Goal: Task Accomplishment & Management: Manage account settings

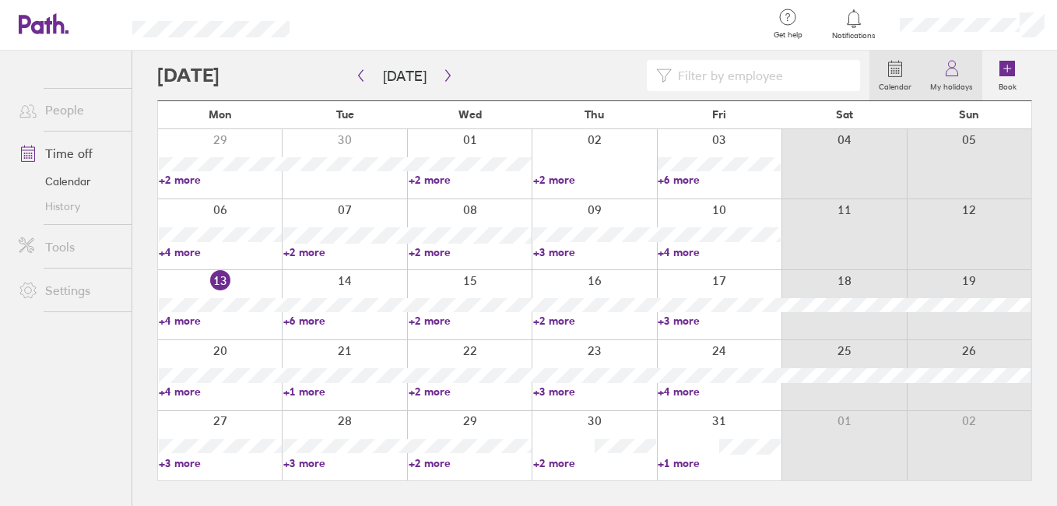
click at [942, 90] on label "My holidays" at bounding box center [951, 85] width 61 height 14
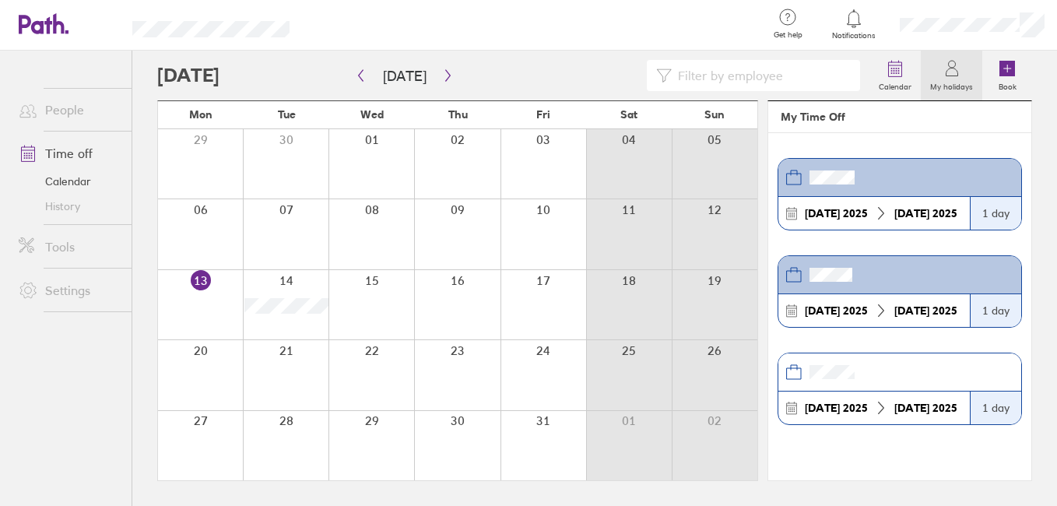
click at [69, 122] on link "People" at bounding box center [68, 109] width 125 height 31
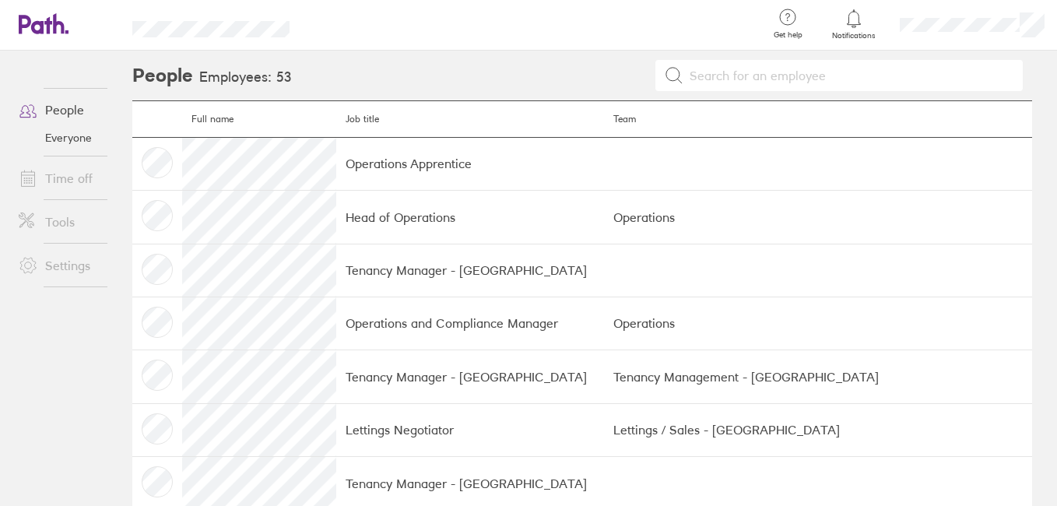
click at [366, 155] on td "Operations Apprentice" at bounding box center [470, 163] width 268 height 53
click at [69, 125] on link "Everyone" at bounding box center [68, 137] width 125 height 25
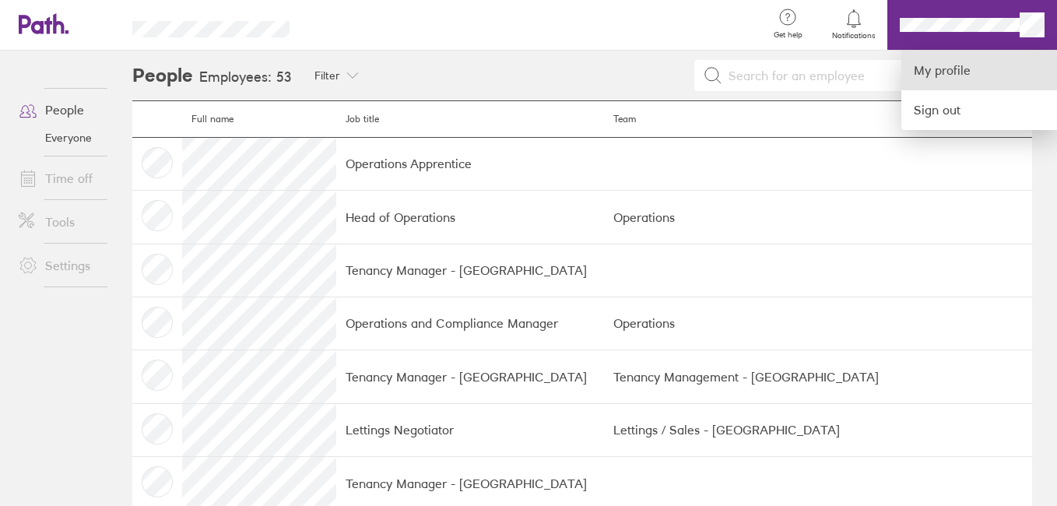
click at [950, 66] on link "My profile" at bounding box center [979, 71] width 156 height 40
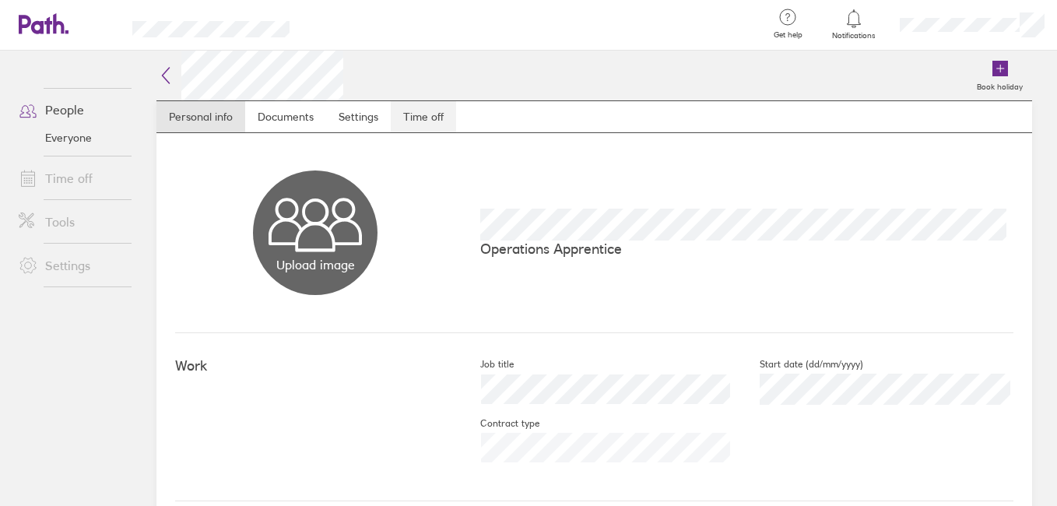
click at [455, 108] on link "Time off" at bounding box center [423, 116] width 65 height 31
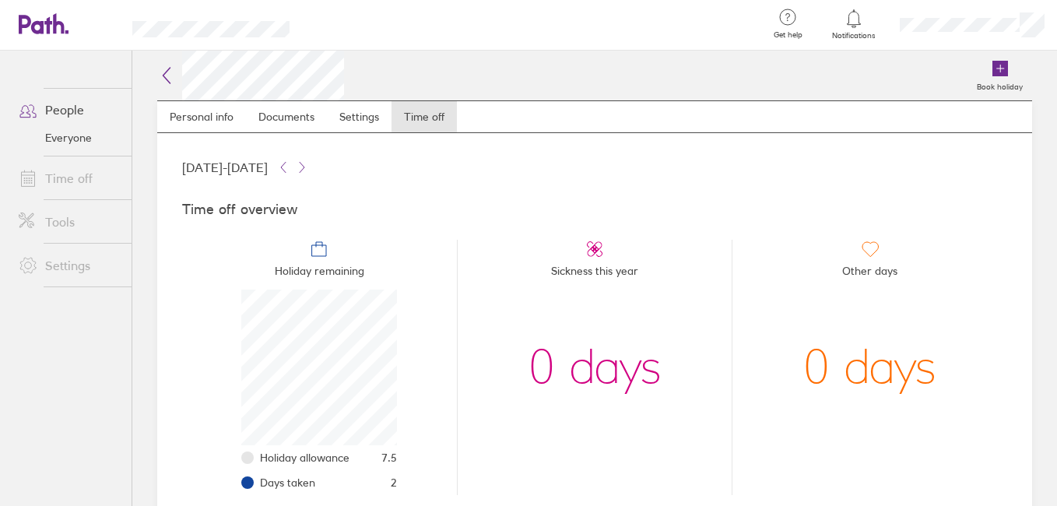
click at [165, 71] on icon at bounding box center [166, 75] width 19 height 19
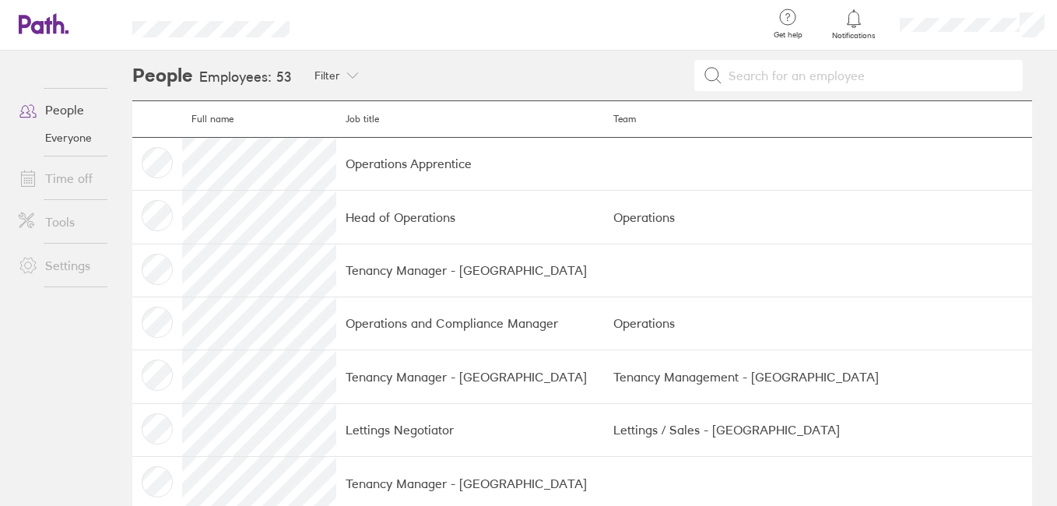
click at [47, 114] on link "People" at bounding box center [68, 109] width 125 height 31
click at [40, 188] on span at bounding box center [25, 178] width 39 height 19
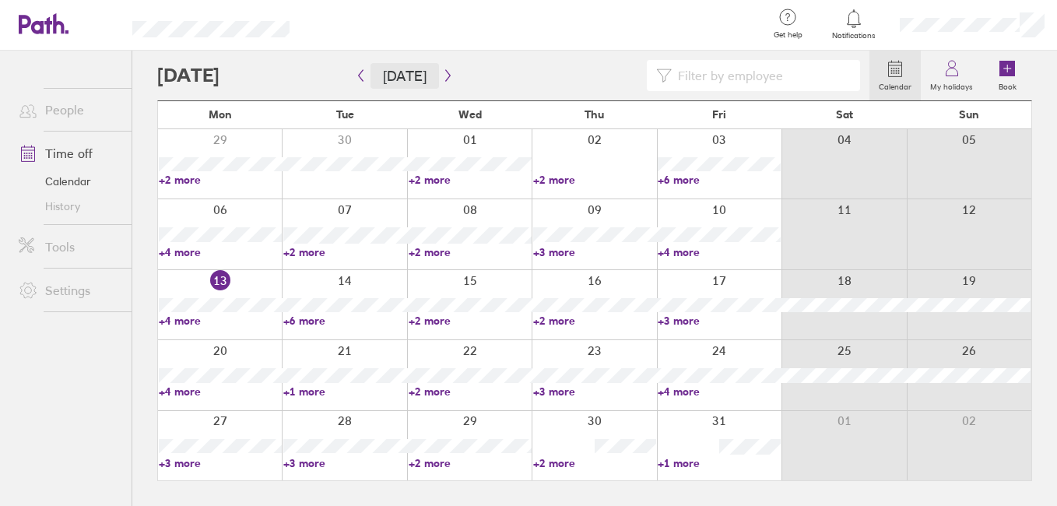
click at [437, 76] on button "Today" at bounding box center [404, 76] width 68 height 26
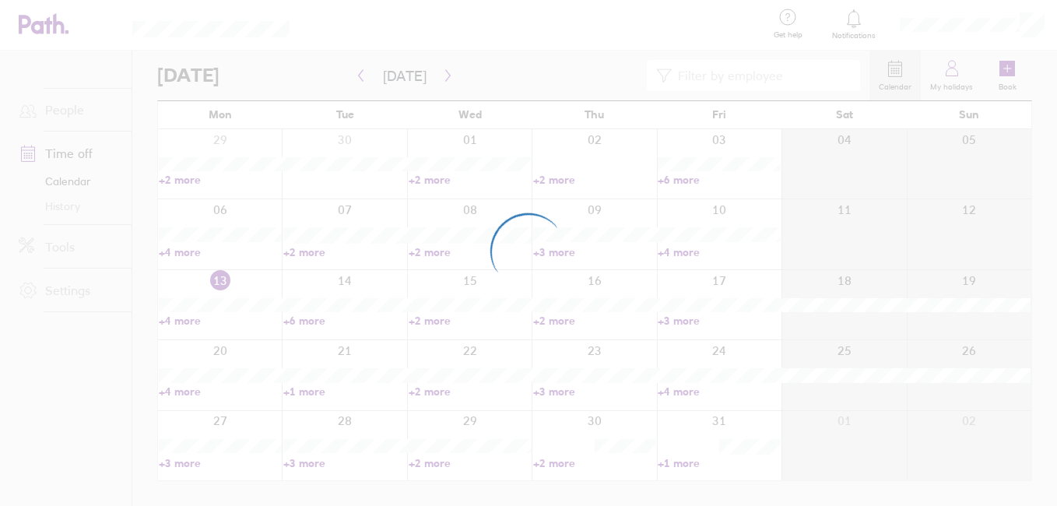
click at [483, 68] on div at bounding box center [528, 253] width 1057 height 506
click at [564, 74] on div at bounding box center [528, 253] width 1057 height 506
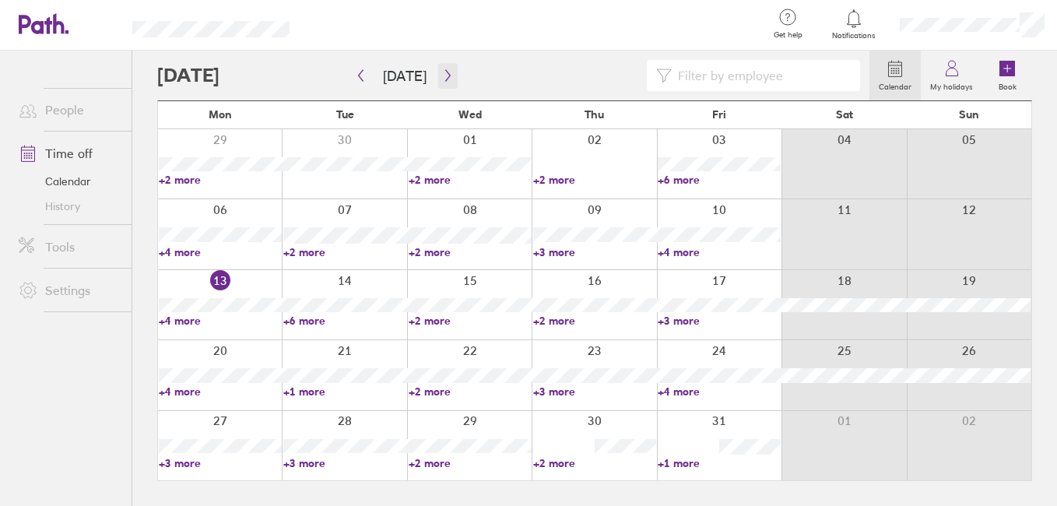
click at [450, 75] on icon "button" at bounding box center [448, 75] width 12 height 12
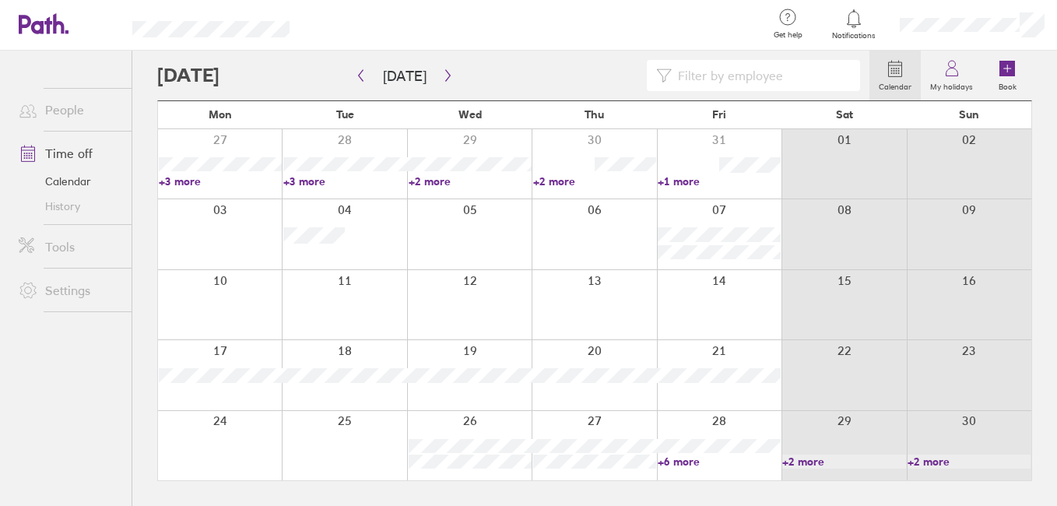
click at [704, 463] on link "+6 more" at bounding box center [719, 462] width 123 height 14
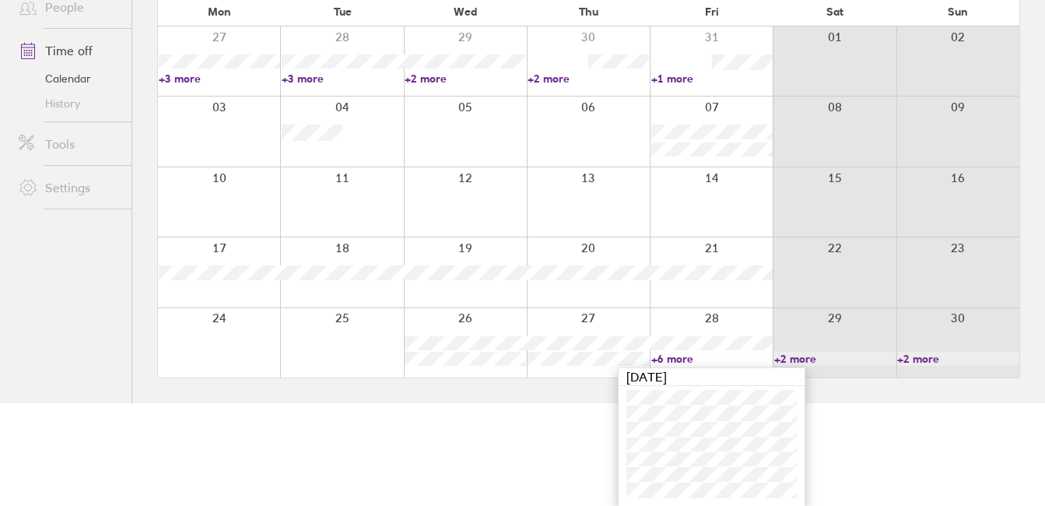
scroll to position [104, 0]
drag, startPoint x: 816, startPoint y: 492, endPoint x: 623, endPoint y: 424, distance: 204.6
click at [623, 402] on html "Get help FAQs Contact us Notifications My profile Sign out People Time off Cale…" at bounding box center [522, 149] width 1045 height 506
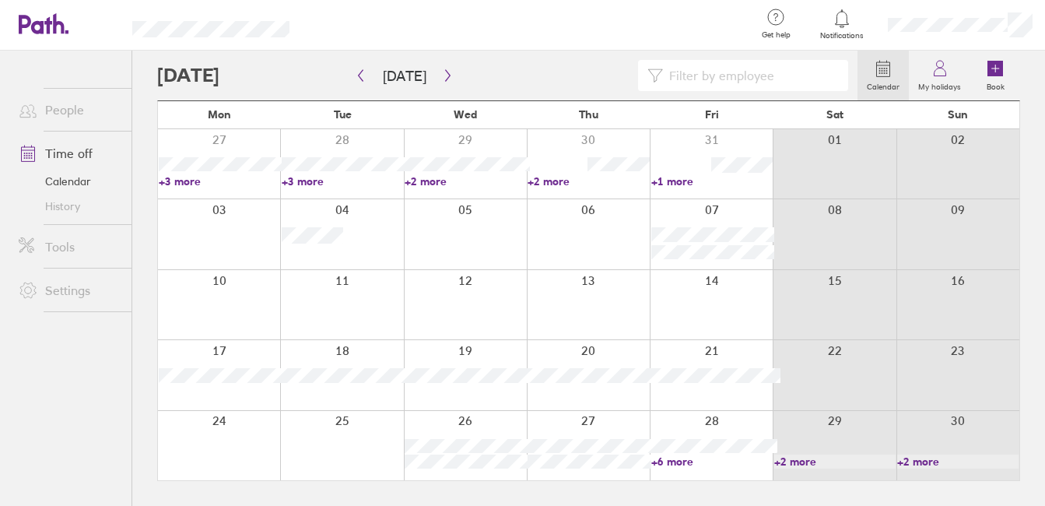
scroll to position [0, 0]
click at [585, 423] on div at bounding box center [594, 445] width 125 height 69
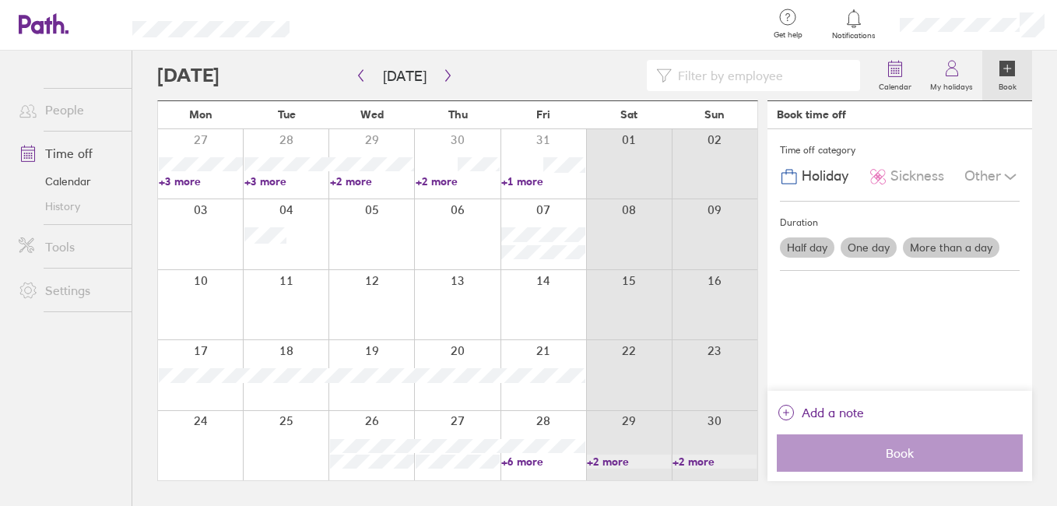
click at [718, 462] on link "+2 more" at bounding box center [714, 462] width 84 height 14
click at [531, 465] on link "+6 more" at bounding box center [535, 462] width 83 height 14
click at [532, 465] on link "+6 more" at bounding box center [543, 462] width 84 height 14
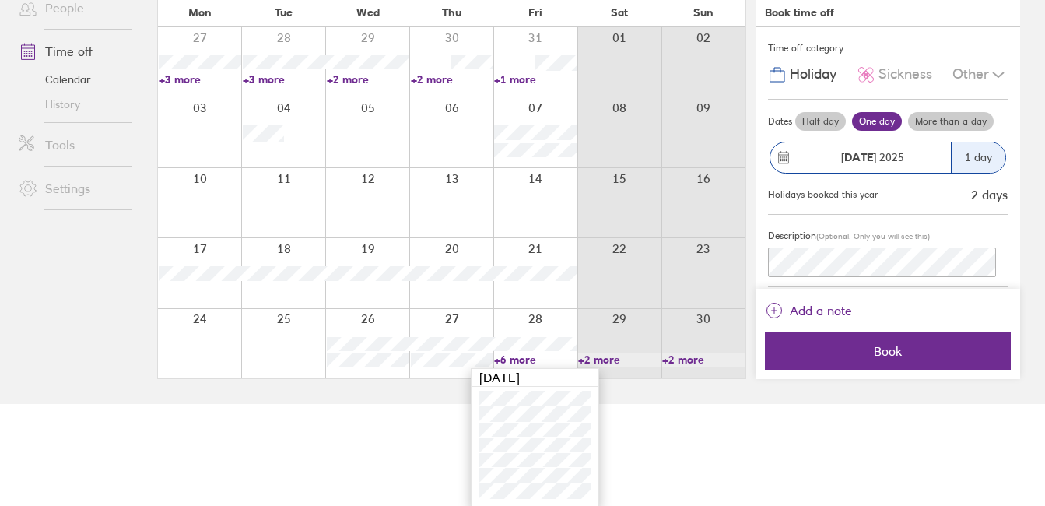
scroll to position [104, 0]
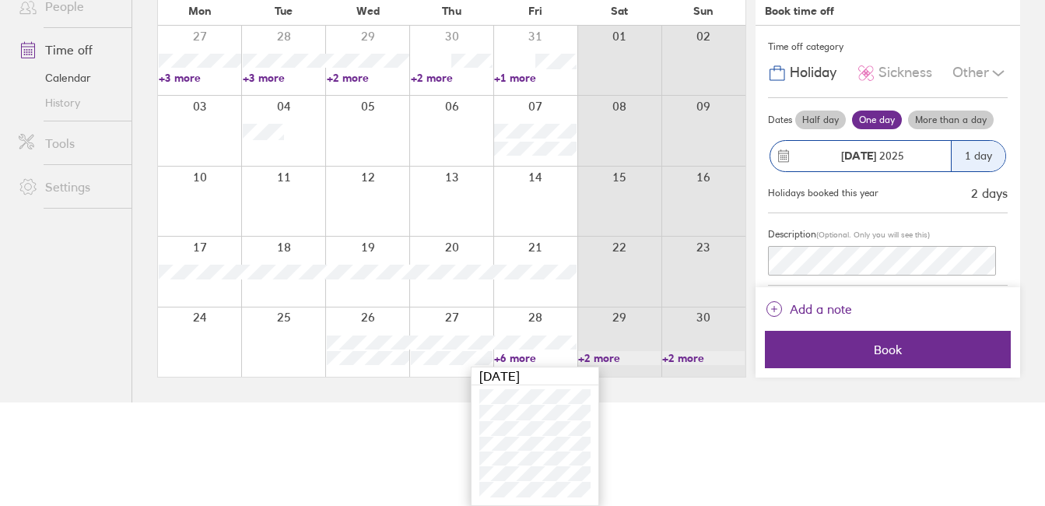
click at [442, 332] on div at bounding box center [451, 341] width 84 height 69
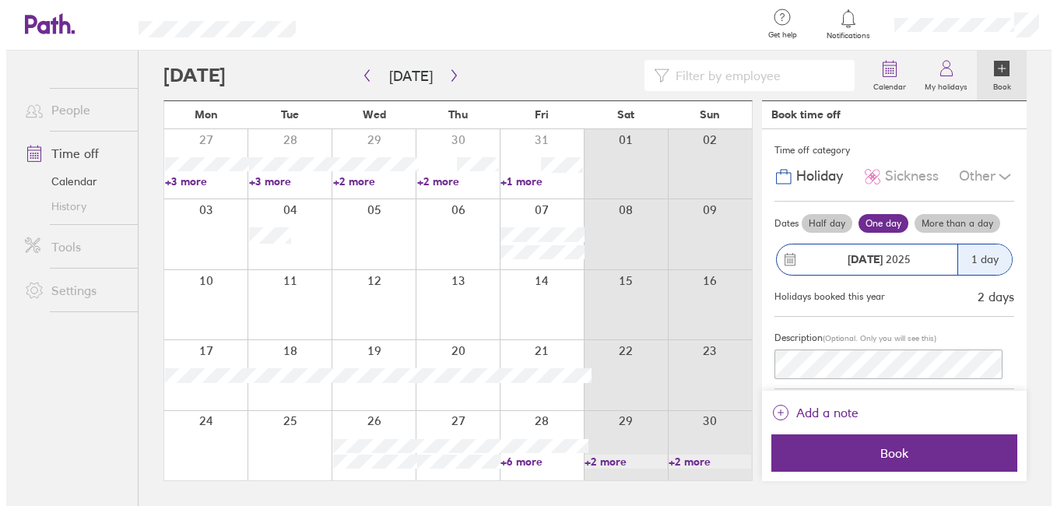
scroll to position [0, 0]
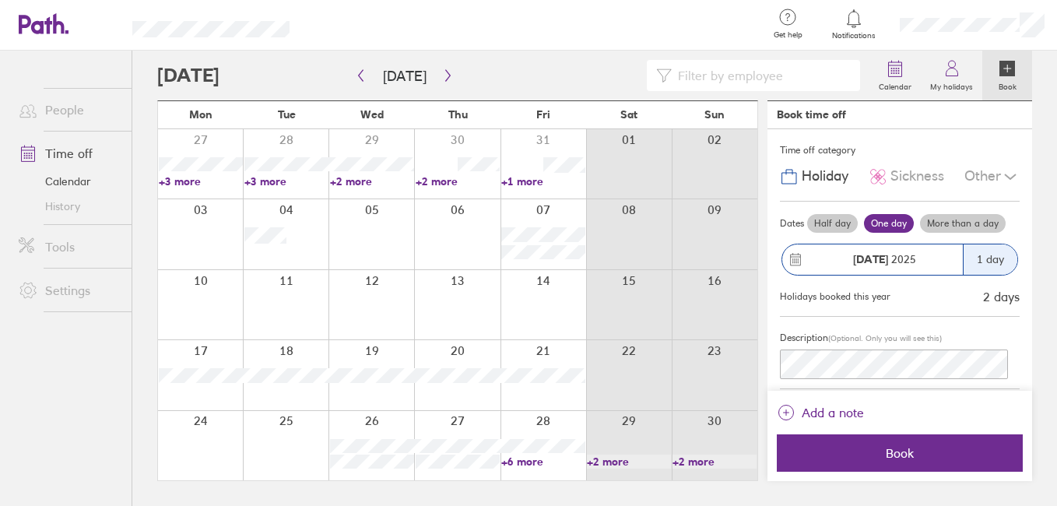
click at [436, 427] on div at bounding box center [457, 445] width 86 height 69
click at [474, 431] on div at bounding box center [457, 445] width 86 height 69
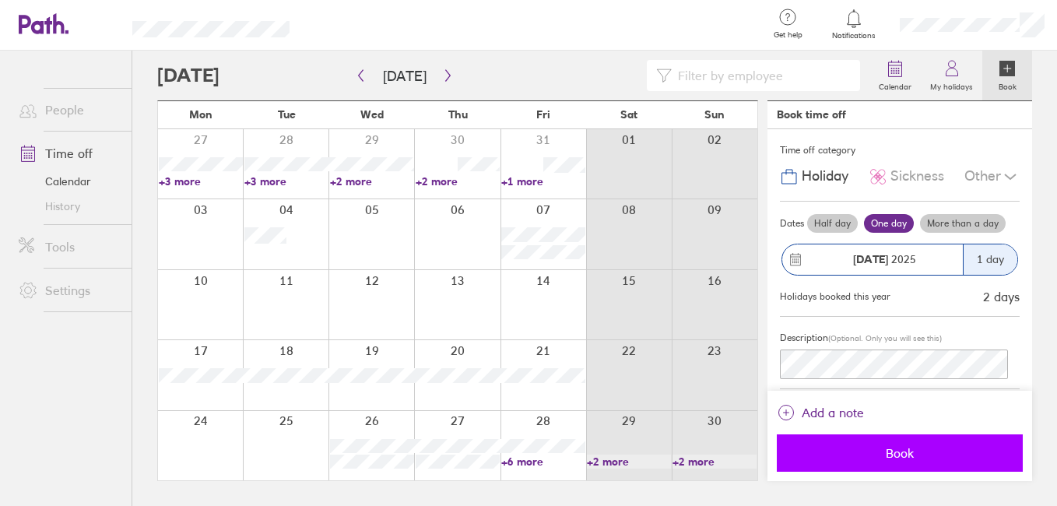
click at [894, 456] on span "Book" at bounding box center [900, 453] width 224 height 14
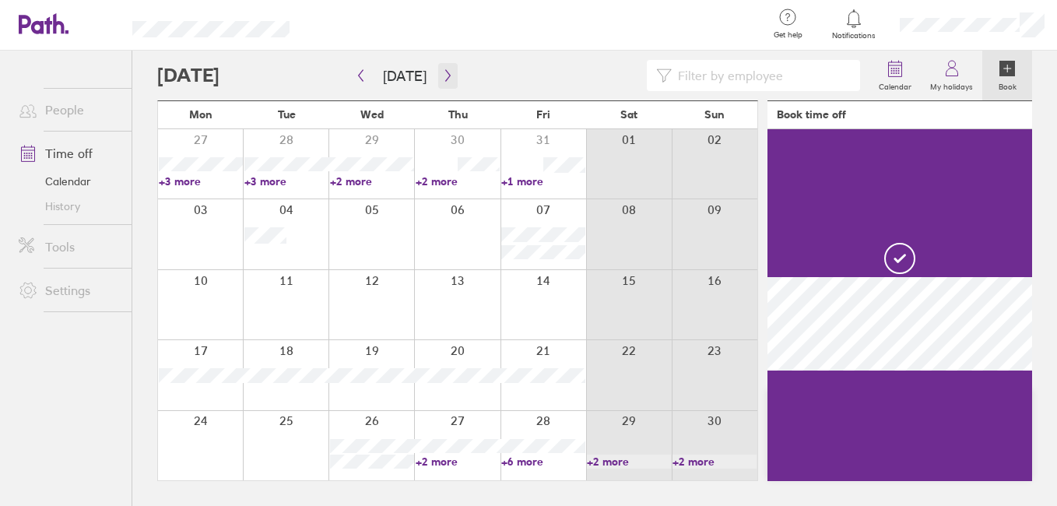
click at [448, 75] on icon "button" at bounding box center [448, 75] width 12 height 12
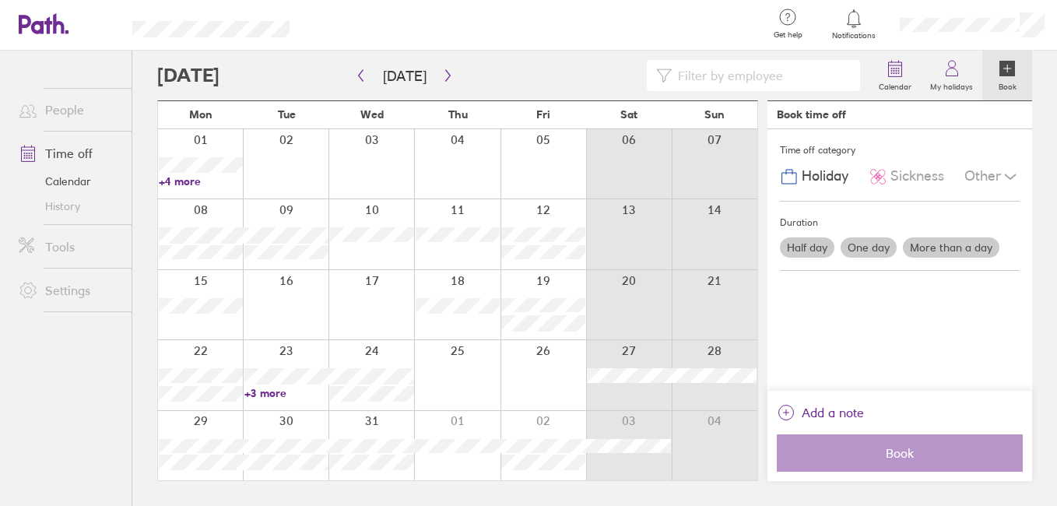
click at [455, 258] on div at bounding box center [457, 233] width 86 height 69
click at [458, 254] on div at bounding box center [457, 233] width 86 height 69
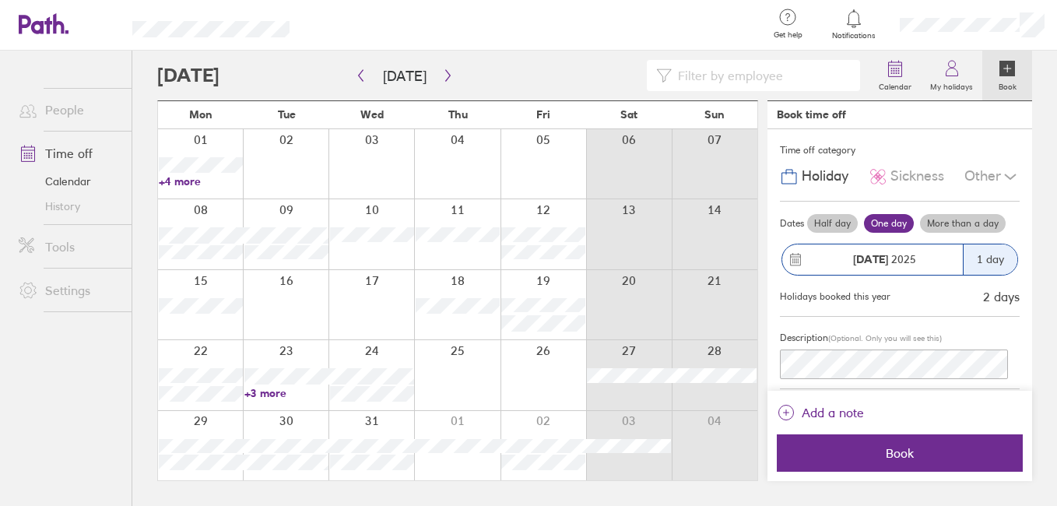
click at [848, 233] on label "Half day" at bounding box center [832, 223] width 51 height 19
click at [0, 0] on input "Half day" at bounding box center [0, 0] width 0 height 0
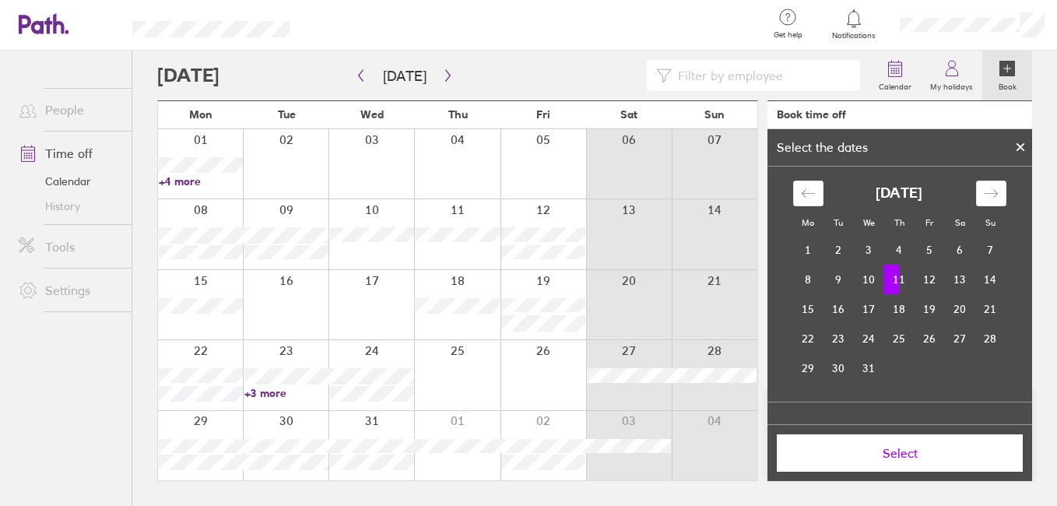
click at [899, 274] on td "11" at bounding box center [899, 280] width 30 height 30
click at [895, 278] on td "11" at bounding box center [899, 280] width 30 height 30
click at [896, 278] on td "11" at bounding box center [899, 280] width 30 height 30
click at [887, 276] on td "11" at bounding box center [899, 280] width 30 height 30
click at [899, 276] on td "11" at bounding box center [899, 280] width 30 height 30
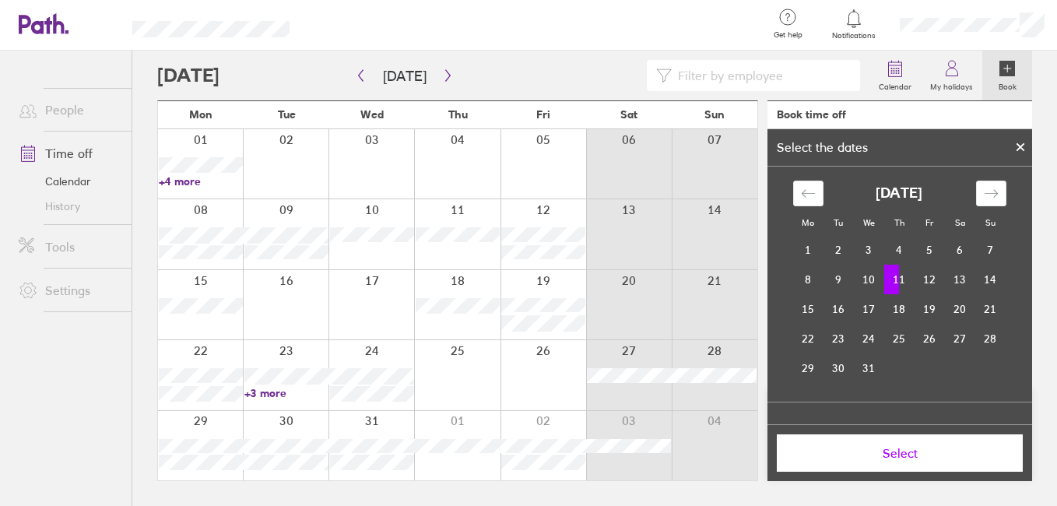
click at [912, 447] on span "Select" at bounding box center [900, 453] width 224 height 14
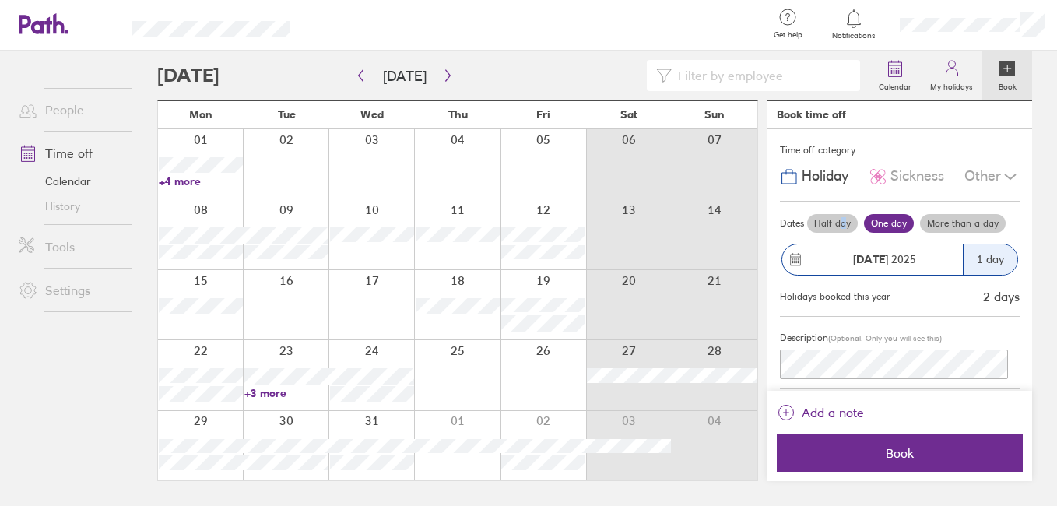
click at [858, 226] on label "Half day" at bounding box center [832, 223] width 51 height 19
drag, startPoint x: 858, startPoint y: 226, endPoint x: 876, endPoint y: 290, distance: 66.8
click at [879, 266] on strong "11 Dec" at bounding box center [896, 259] width 35 height 14
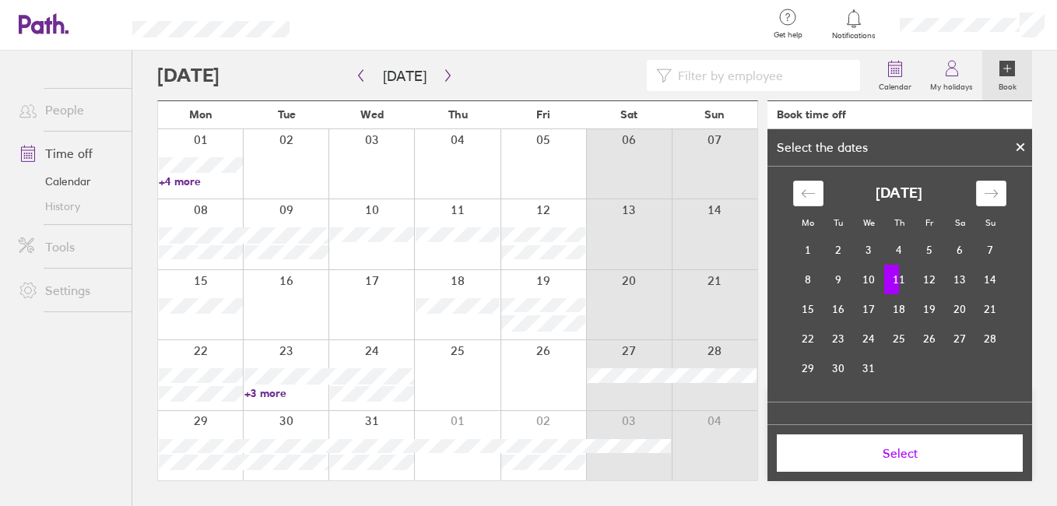
click at [900, 279] on td "11" at bounding box center [899, 280] width 30 height 30
click at [1014, 153] on div at bounding box center [1020, 147] width 23 height 26
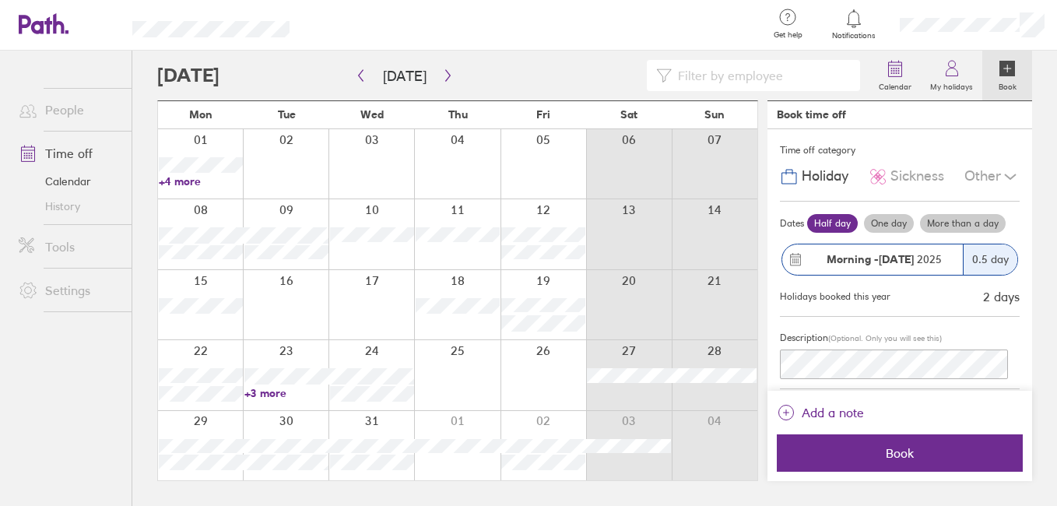
click at [986, 275] on div "0.5 day" at bounding box center [990, 259] width 54 height 30
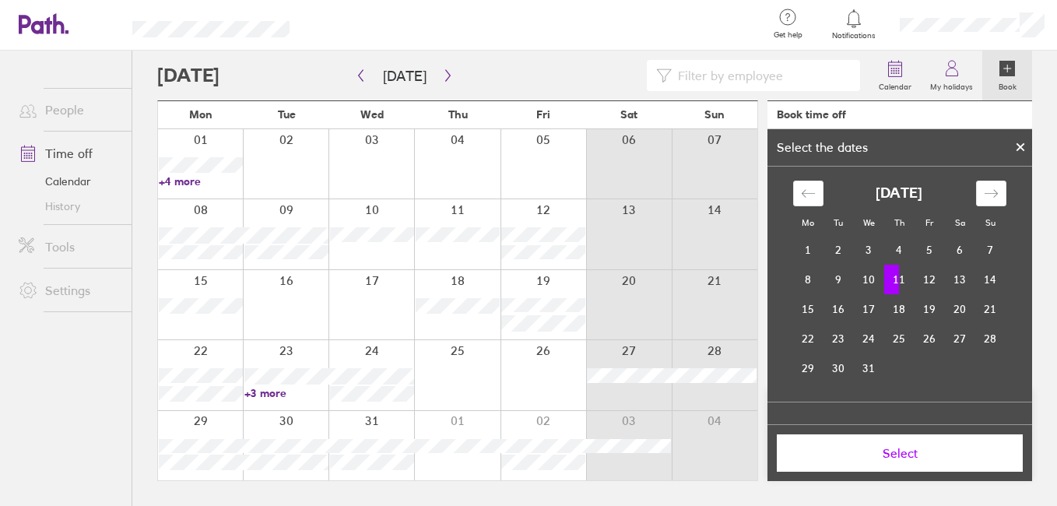
click at [897, 273] on td "11" at bounding box center [899, 280] width 30 height 30
drag, startPoint x: 888, startPoint y: 274, endPoint x: 909, endPoint y: 275, distance: 21.0
click at [909, 275] on tr "8 9 10 11 12 13 14" at bounding box center [899, 280] width 212 height 30
click at [932, 273] on td "12" at bounding box center [930, 280] width 30 height 30
click at [900, 277] on td "11" at bounding box center [899, 280] width 30 height 30
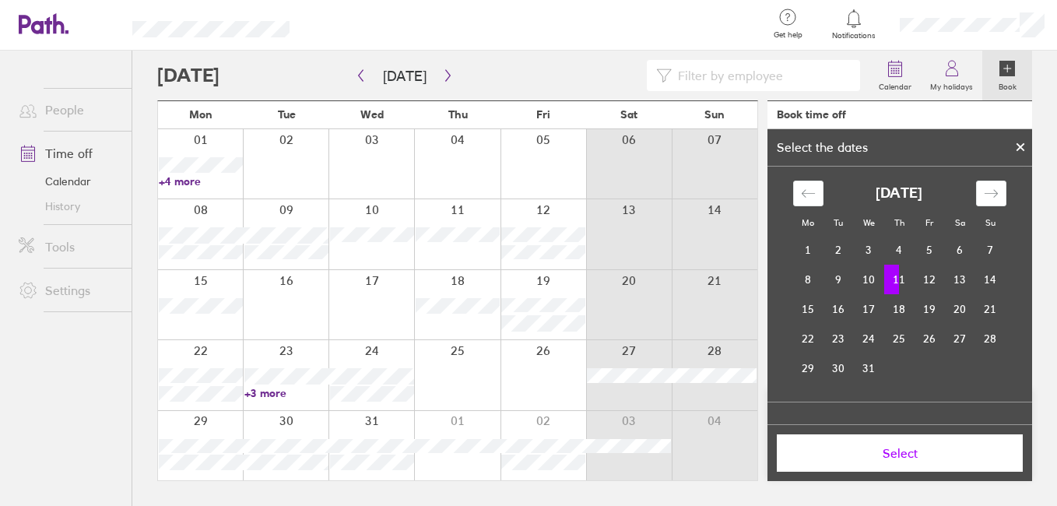
click at [1024, 149] on icon at bounding box center [1020, 146] width 11 height 9
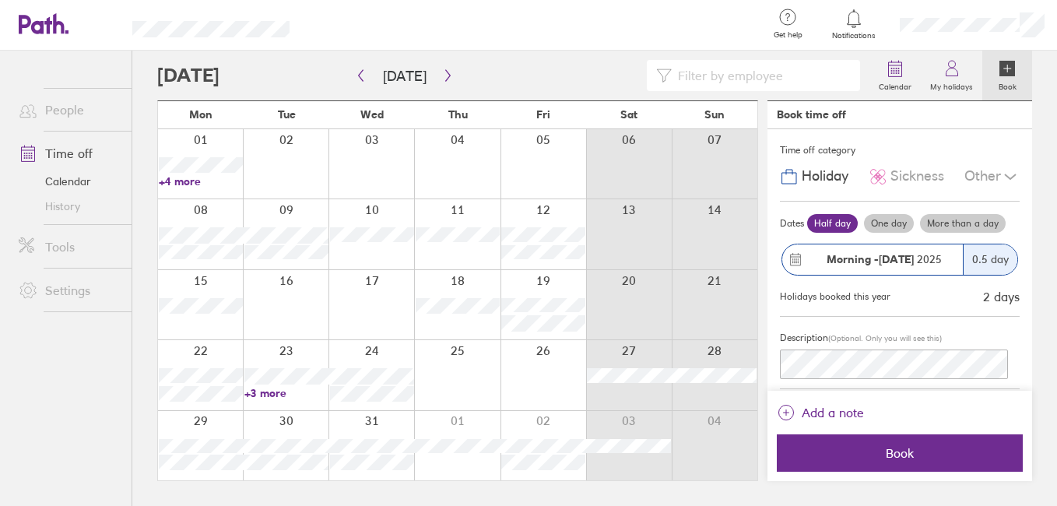
click at [858, 266] on strong "Morning -" at bounding box center [853, 259] width 52 height 14
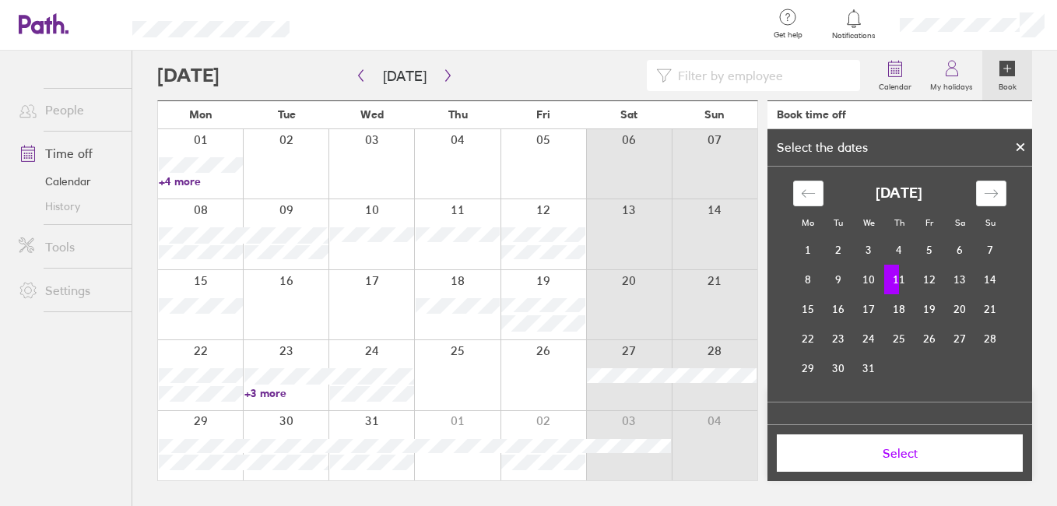
click at [897, 282] on td "11" at bounding box center [899, 280] width 30 height 30
click at [896, 279] on td "11" at bounding box center [899, 280] width 30 height 30
click at [1017, 147] on icon at bounding box center [1020, 146] width 11 height 9
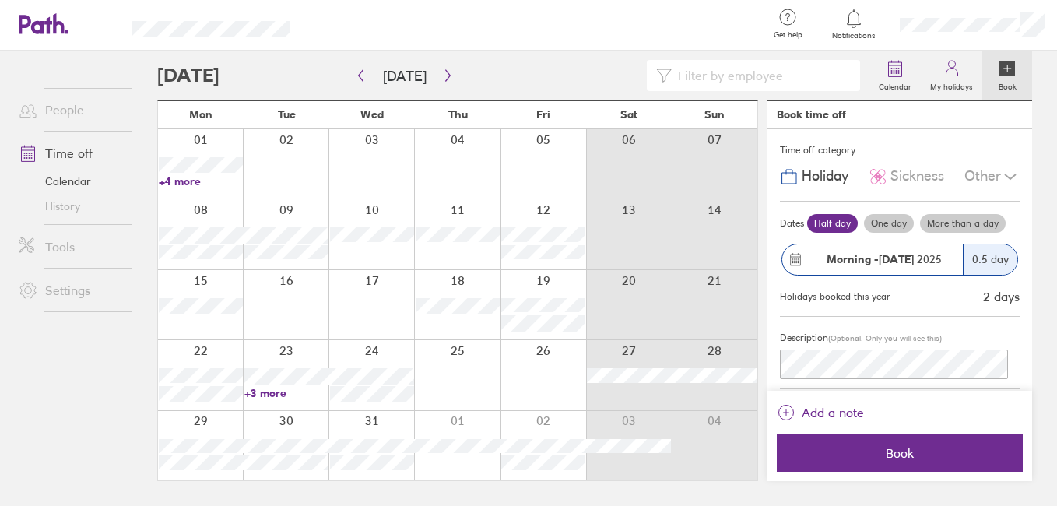
drag, startPoint x: 883, startPoint y: 296, endPoint x: 799, endPoint y: 297, distance: 84.8
click at [799, 275] on div "Morning - 11 Dec 2025" at bounding box center [872, 259] width 181 height 30
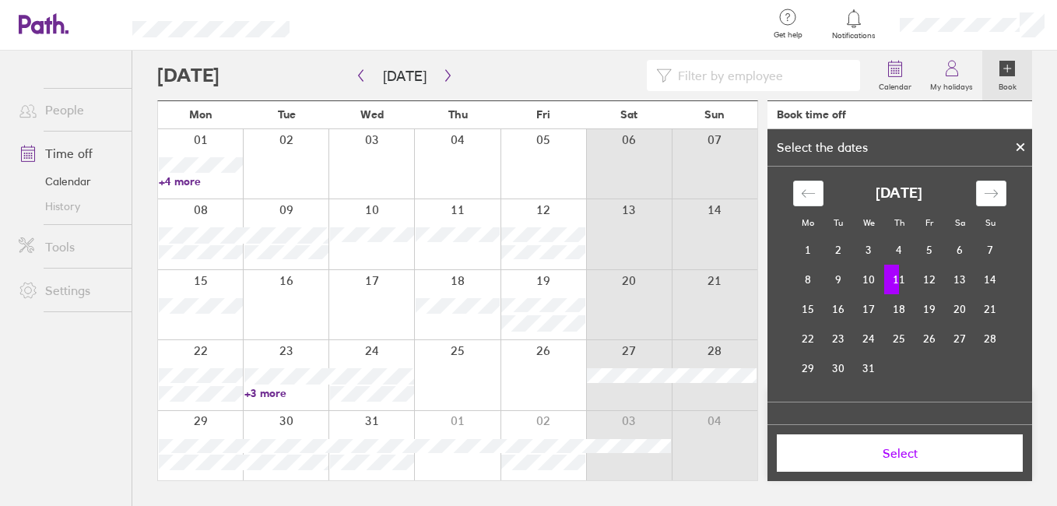
click at [1022, 139] on div at bounding box center [1020, 147] width 23 height 26
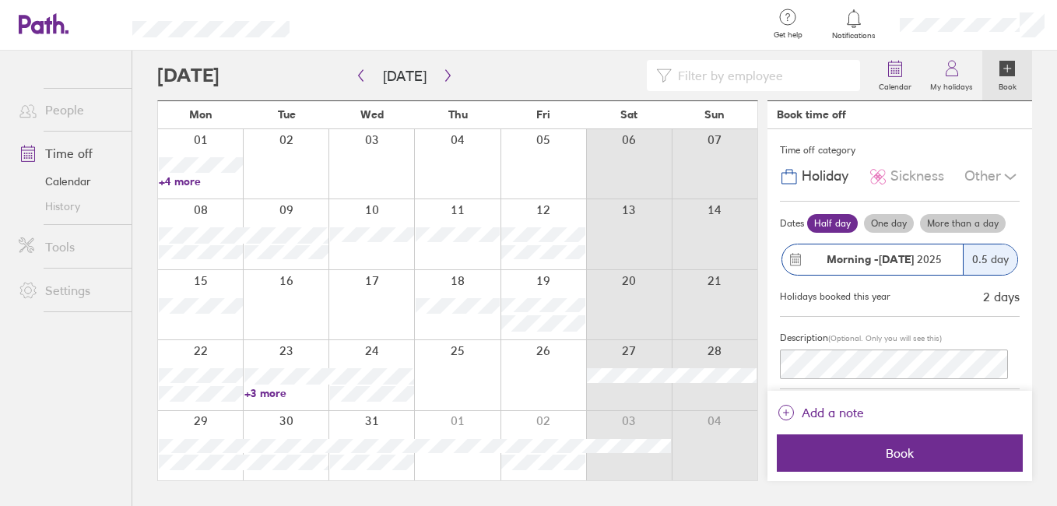
click at [933, 265] on span "Morning - 11 Dec 2025" at bounding box center [884, 259] width 115 height 12
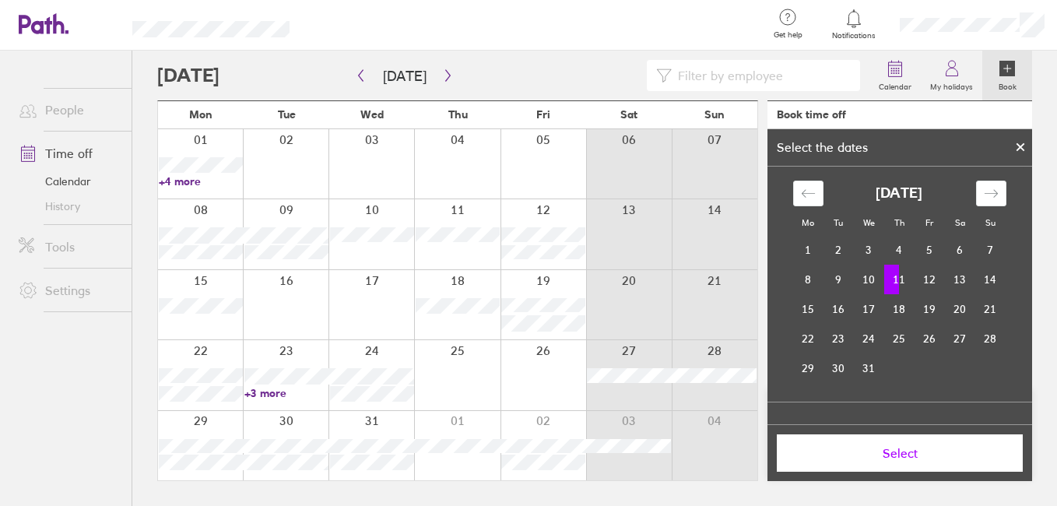
click at [901, 278] on td "11" at bounding box center [899, 280] width 30 height 30
click at [897, 279] on td "11" at bounding box center [899, 280] width 30 height 30
click at [896, 279] on td "11" at bounding box center [899, 280] width 30 height 30
click at [895, 277] on td "11" at bounding box center [899, 280] width 30 height 30
click at [897, 276] on td "11" at bounding box center [899, 280] width 30 height 30
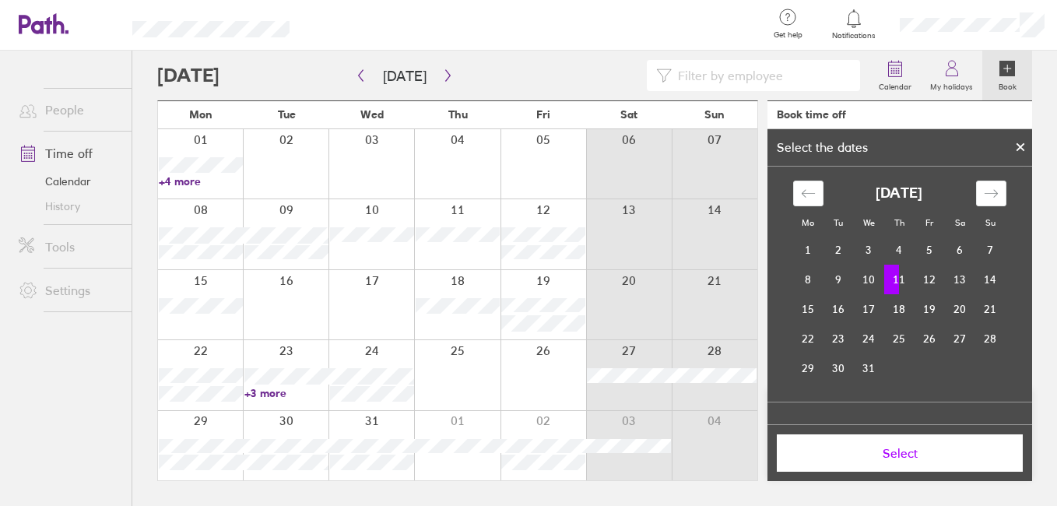
click at [897, 276] on td "11" at bounding box center [899, 280] width 30 height 30
click at [899, 276] on td "11" at bounding box center [899, 280] width 30 height 30
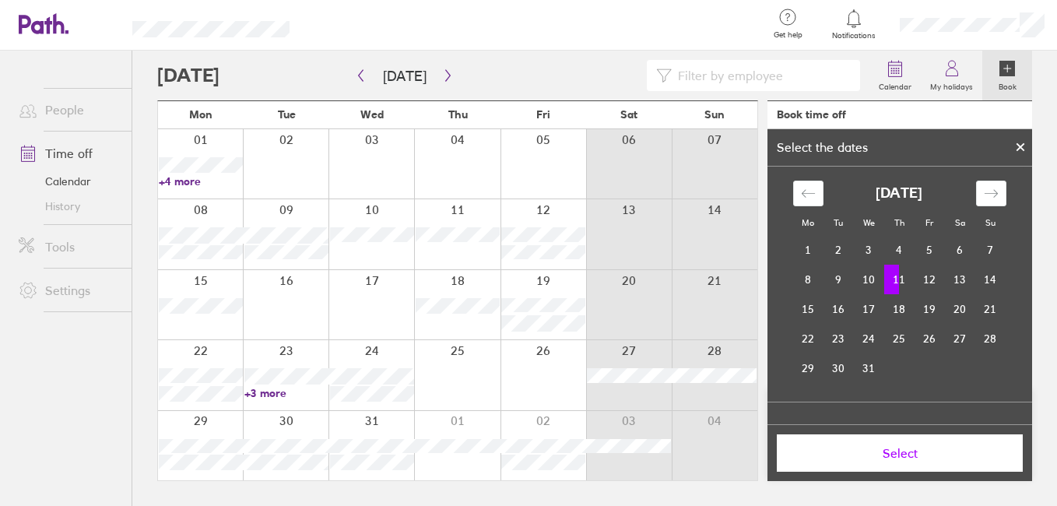
click at [899, 276] on td "11" at bounding box center [899, 280] width 30 height 30
click at [903, 448] on span "Select" at bounding box center [900, 453] width 224 height 14
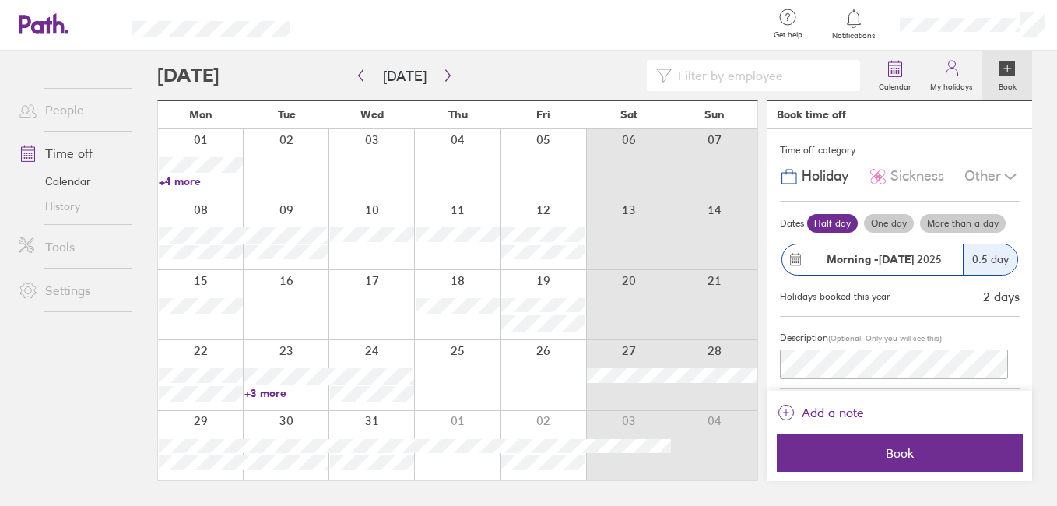
click at [894, 266] on strong "11 Dec" at bounding box center [896, 259] width 35 height 14
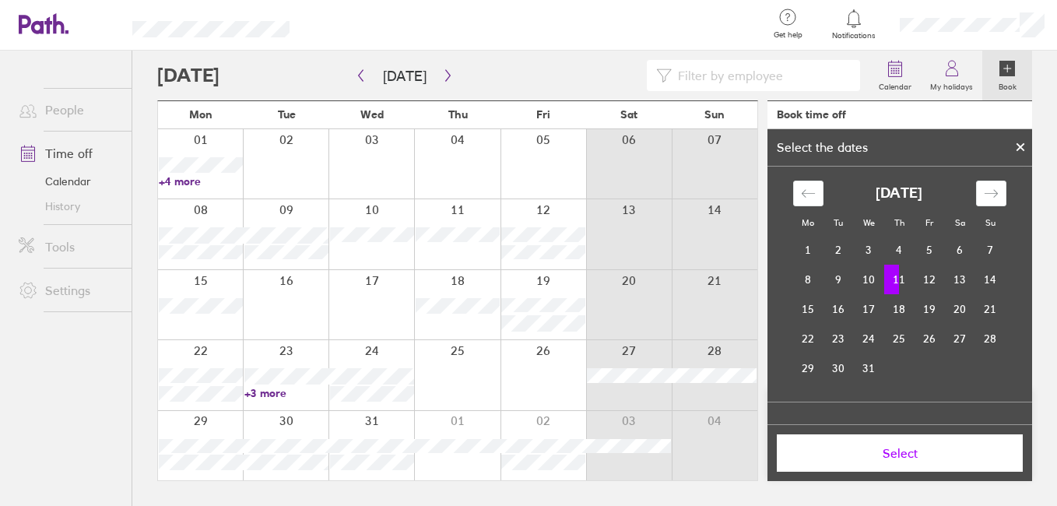
click at [886, 280] on td "11" at bounding box center [899, 280] width 30 height 30
click at [899, 279] on td "11" at bounding box center [899, 280] width 30 height 30
click at [1014, 146] on div at bounding box center [1020, 147] width 23 height 26
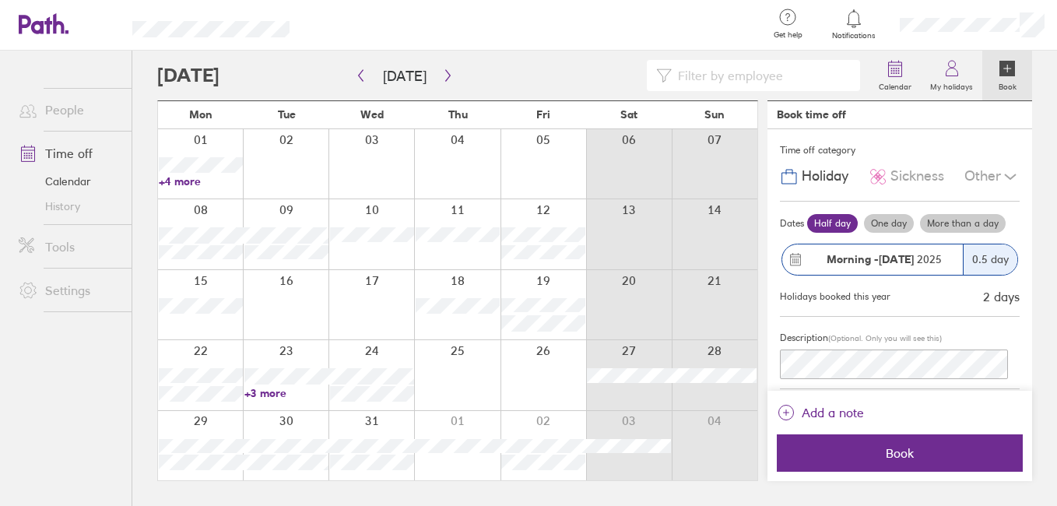
click at [858, 228] on label "Half day" at bounding box center [832, 223] width 51 height 19
click at [0, 0] on input "Half day" at bounding box center [0, 0] width 0 height 0
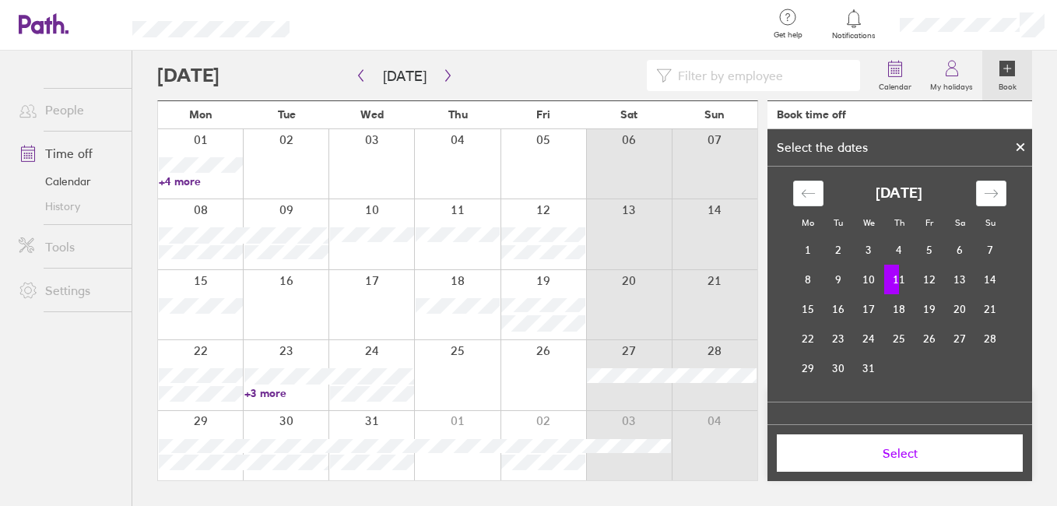
click at [1015, 147] on div at bounding box center [1020, 147] width 23 height 26
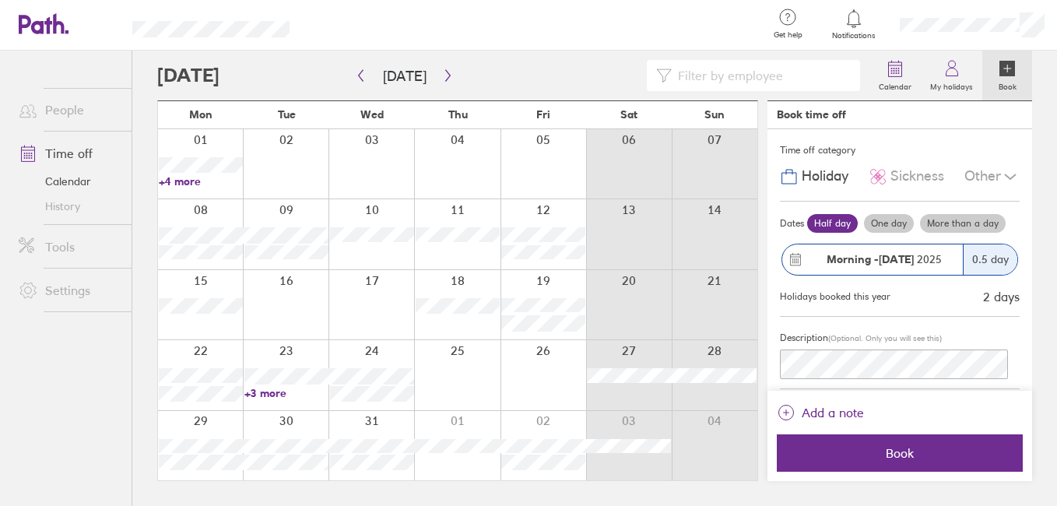
click at [984, 184] on div "Other" at bounding box center [991, 177] width 55 height 30
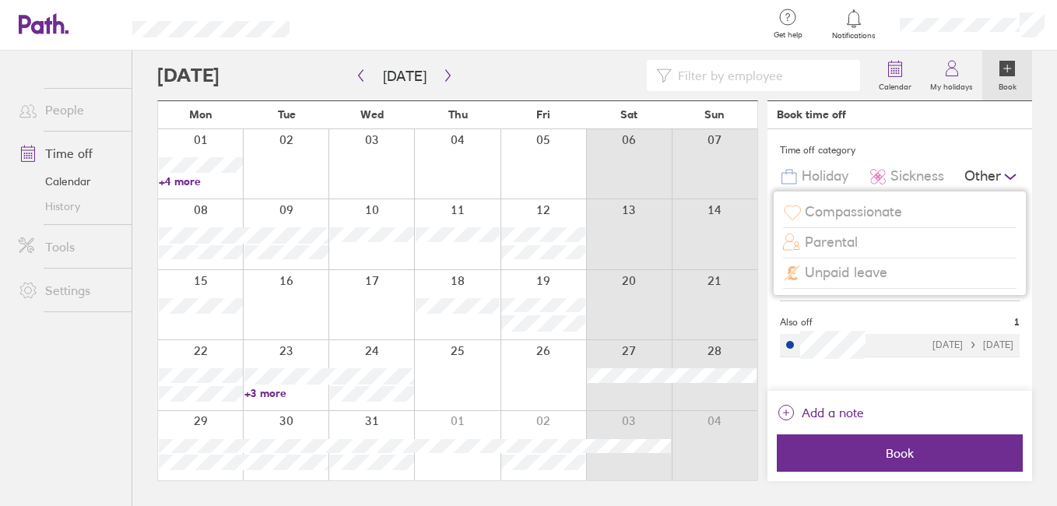
click at [985, 177] on div "Other" at bounding box center [991, 177] width 55 height 30
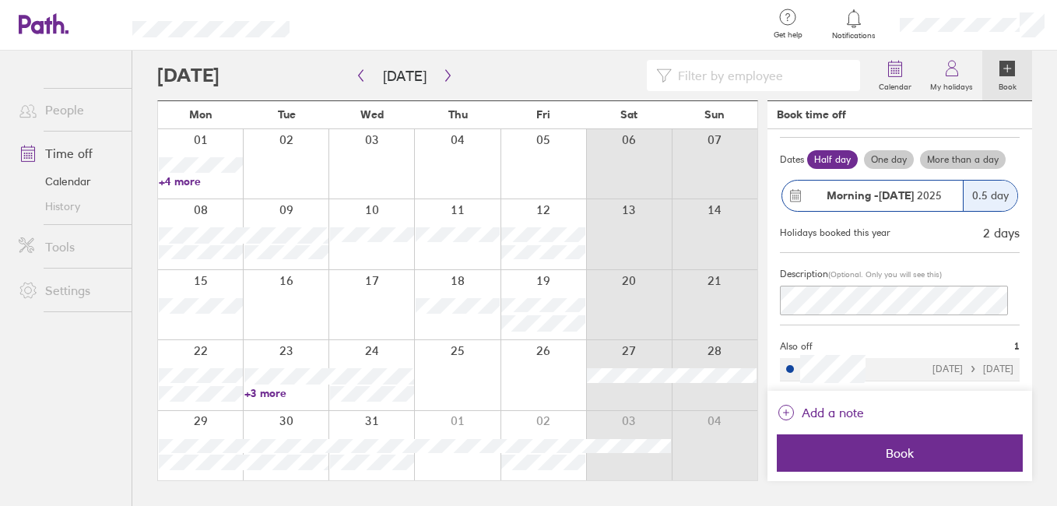
scroll to position [121, 0]
click at [942, 269] on span "(Optional. Only you will see this)" at bounding box center [885, 274] width 114 height 10
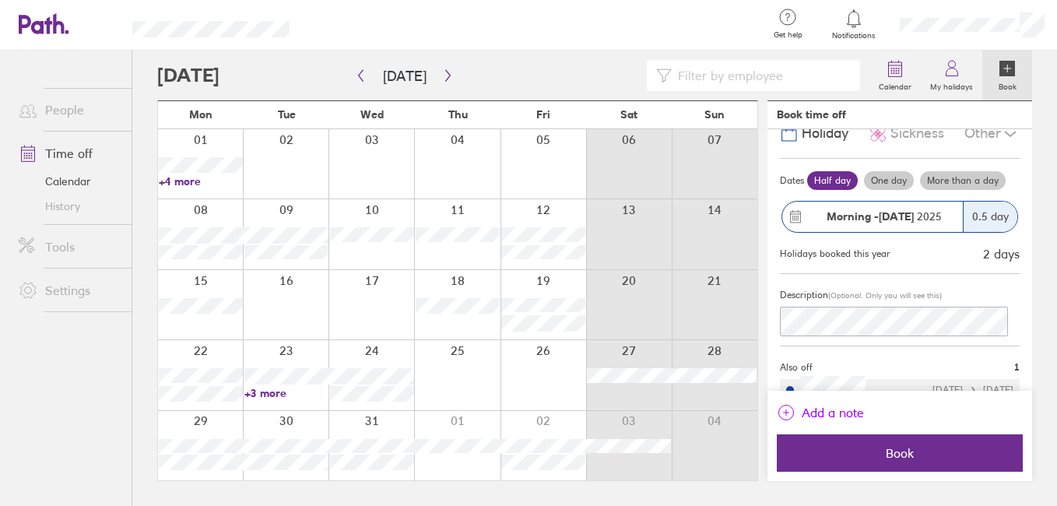
click at [808, 402] on span "Add a note" at bounding box center [833, 412] width 62 height 25
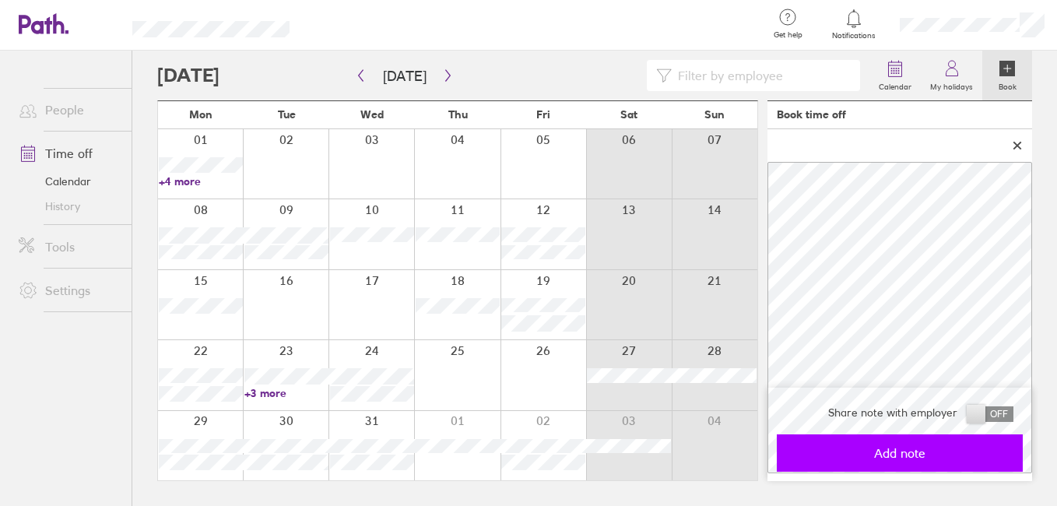
click at [890, 451] on span "Add note" at bounding box center [900, 453] width 224 height 14
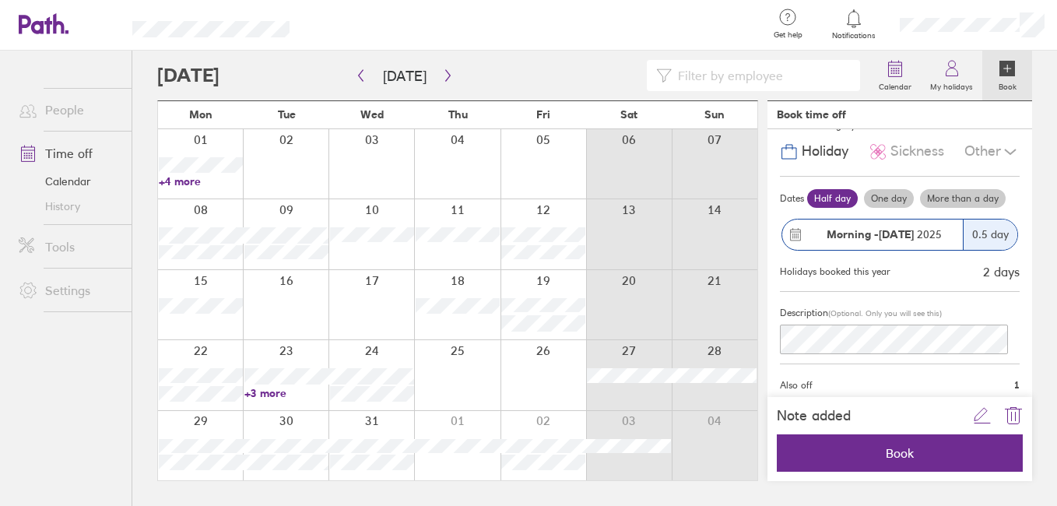
scroll to position [0, 0]
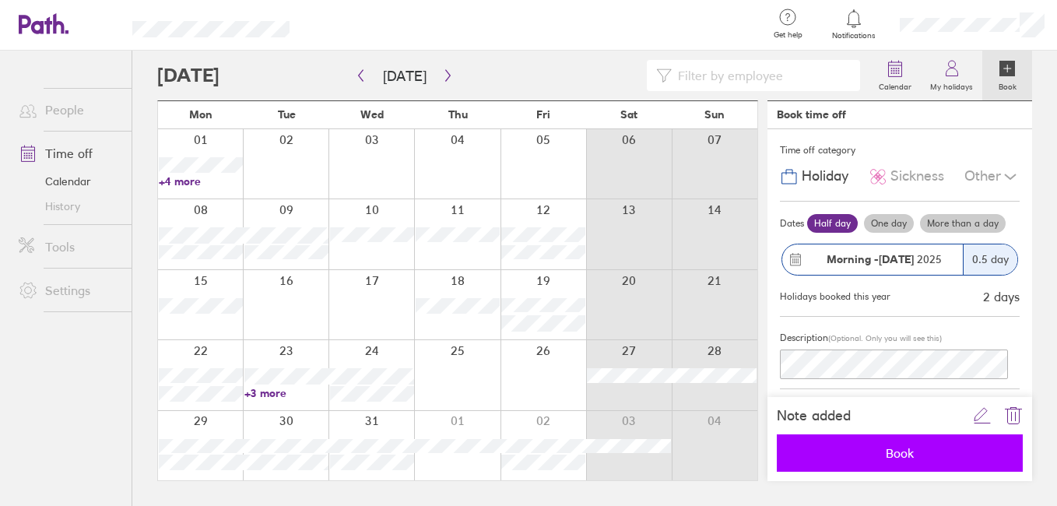
click at [890, 449] on span "Book" at bounding box center [900, 453] width 224 height 14
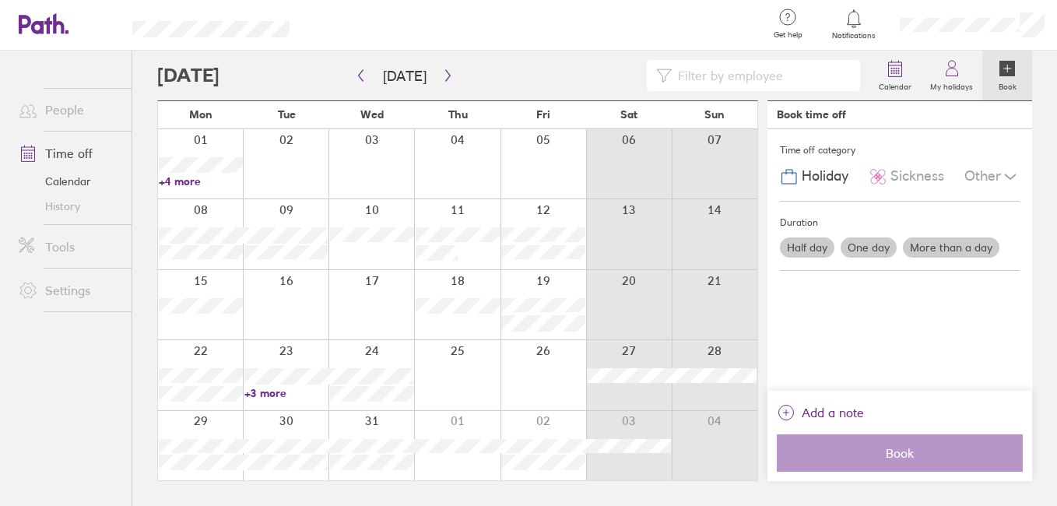
click at [480, 255] on div at bounding box center [457, 233] width 86 height 69
click at [479, 258] on div "08 09 10 11 12 13 14" at bounding box center [457, 233] width 599 height 70
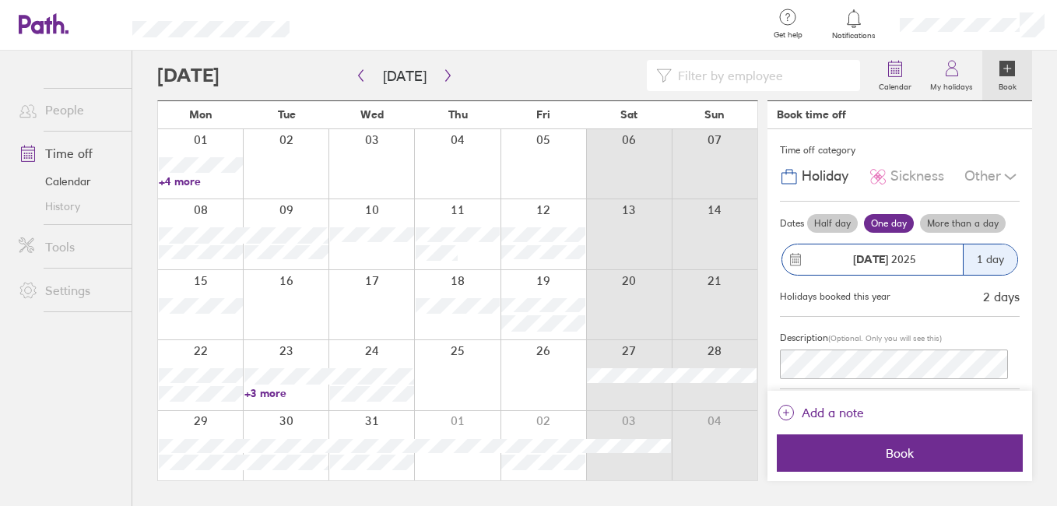
drag, startPoint x: 464, startPoint y: 254, endPoint x: 479, endPoint y: 257, distance: 15.1
click at [465, 254] on div at bounding box center [457, 233] width 86 height 69
click at [479, 244] on div "08 09 10 11 12 13 14" at bounding box center [457, 233] width 599 height 70
click at [479, 255] on div at bounding box center [457, 233] width 86 height 69
drag, startPoint x: 476, startPoint y: 255, endPoint x: 488, endPoint y: 255, distance: 12.5
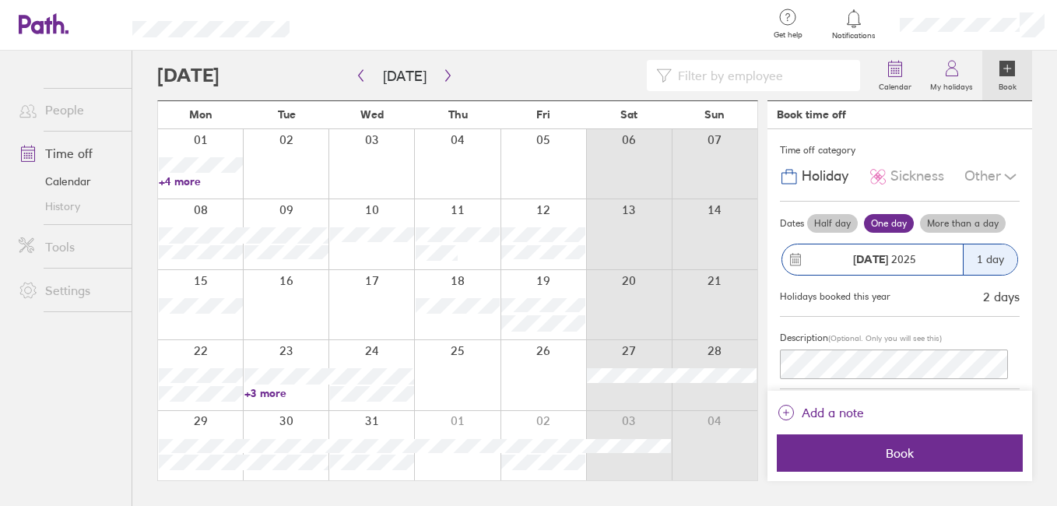
click at [476, 255] on div at bounding box center [457, 233] width 86 height 69
click at [458, 255] on div at bounding box center [457, 233] width 86 height 69
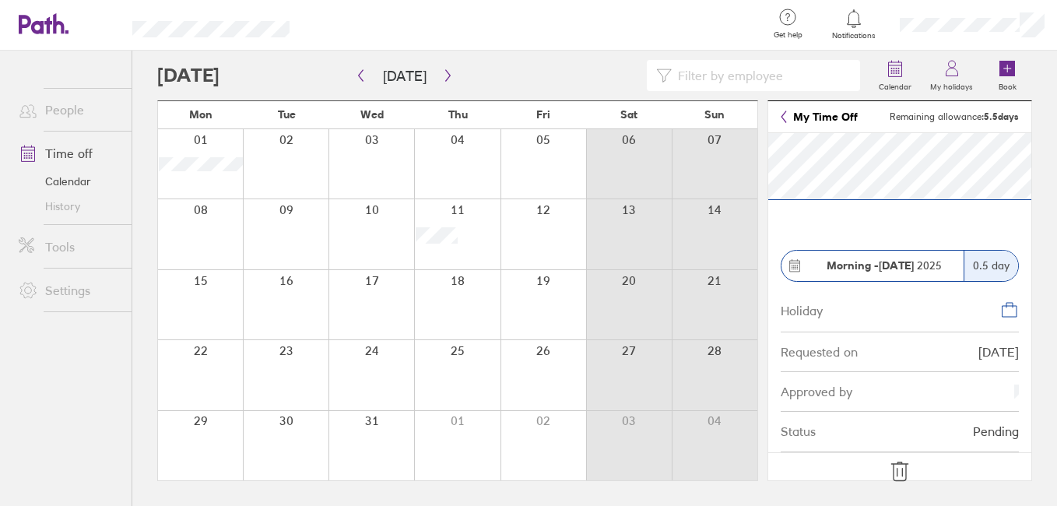
click at [432, 253] on div at bounding box center [457, 233] width 86 height 69
click at [891, 479] on icon at bounding box center [899, 471] width 25 height 25
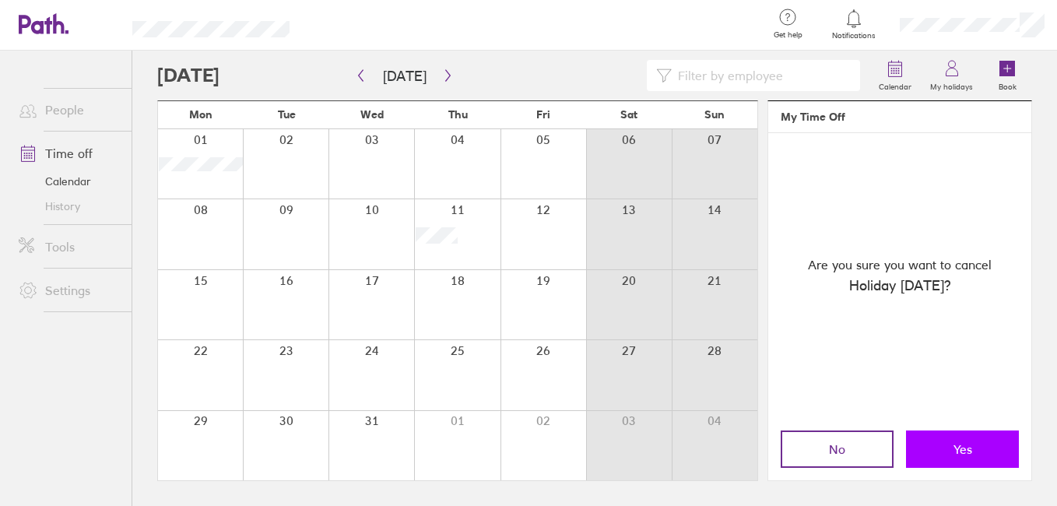
click at [930, 459] on button "Yes" at bounding box center [962, 448] width 113 height 37
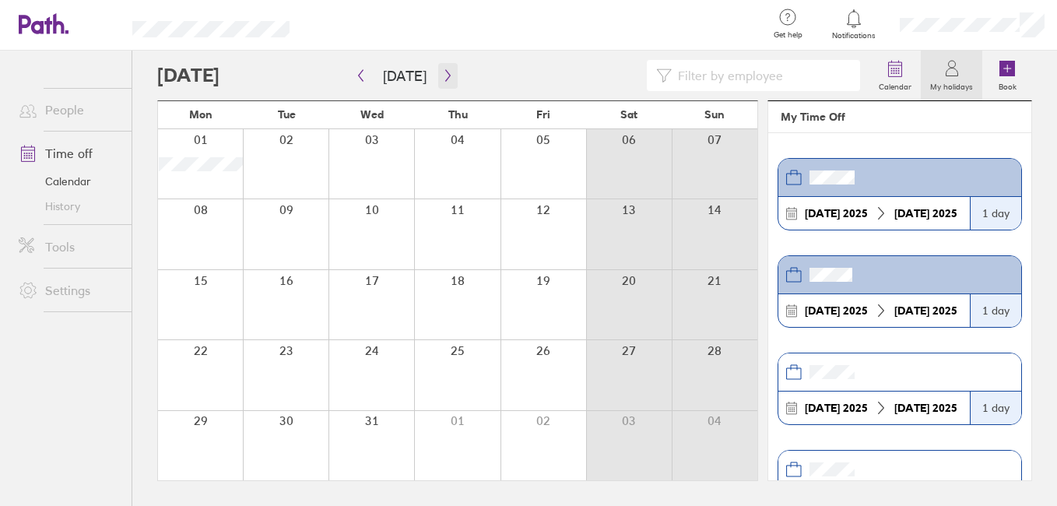
click at [447, 75] on icon "button" at bounding box center [448, 75] width 12 height 12
click at [361, 75] on icon "button" at bounding box center [361, 75] width 12 height 12
click at [365, 71] on icon "button" at bounding box center [361, 75] width 12 height 12
click at [371, 74] on button "Today" at bounding box center [404, 76] width 68 height 26
